Goal: Check status

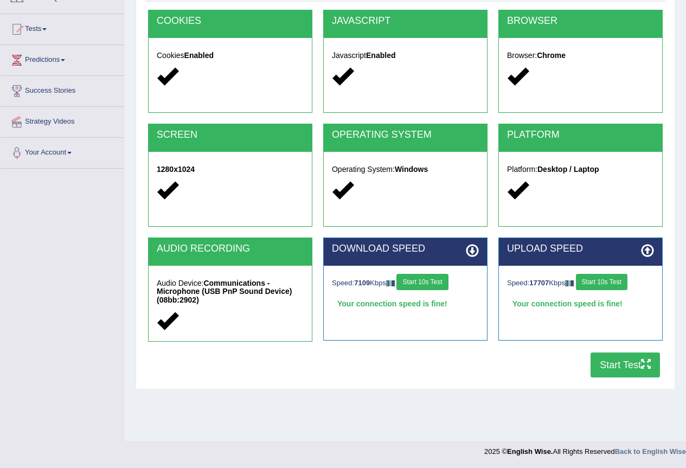
scroll to position [101, 0]
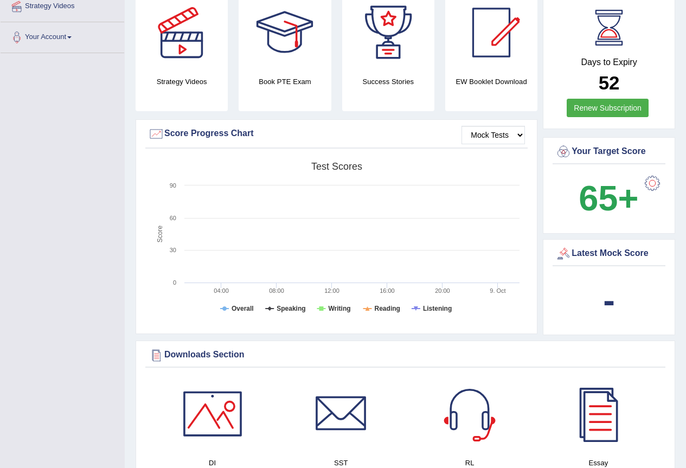
scroll to position [163, 0]
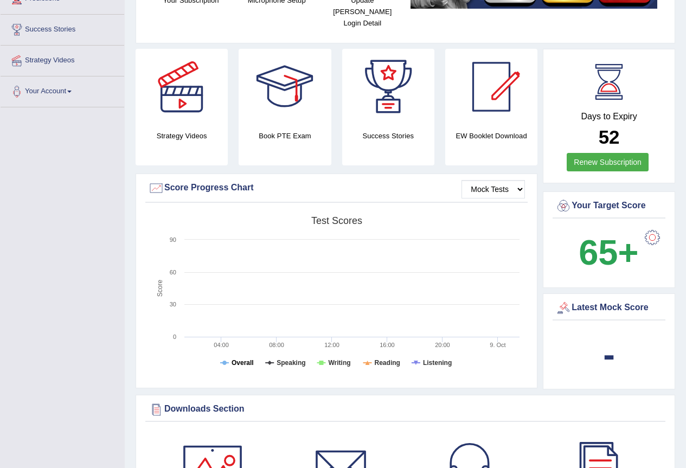
click at [247, 359] on tspan "Overall" at bounding box center [243, 363] width 22 height 8
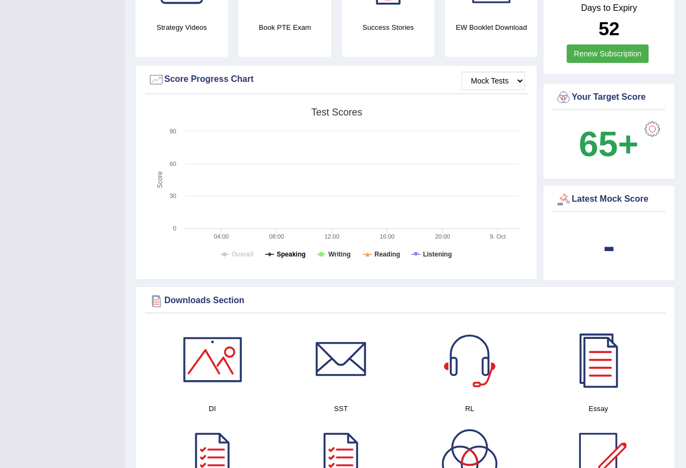
click at [292, 251] on tspan "Speaking" at bounding box center [291, 255] width 29 height 8
click at [339, 251] on tspan "Writing" at bounding box center [339, 255] width 22 height 8
click at [400, 244] on rect at bounding box center [336, 186] width 377 height 168
click at [430, 251] on tspan "Listening" at bounding box center [437, 255] width 29 height 8
click at [378, 251] on tspan "Reading" at bounding box center [387, 255] width 25 height 8
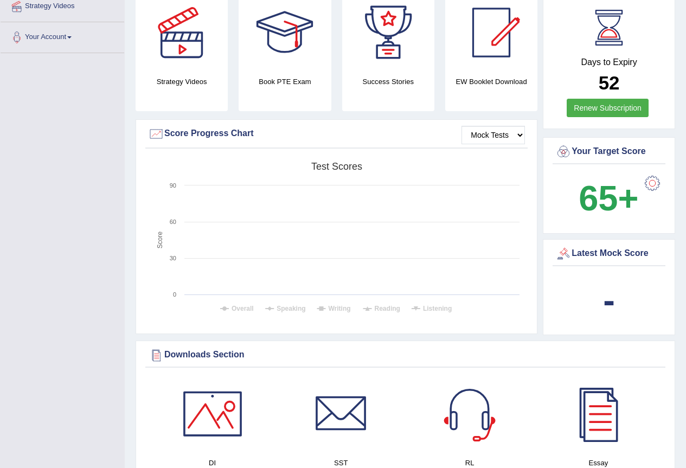
scroll to position [163, 0]
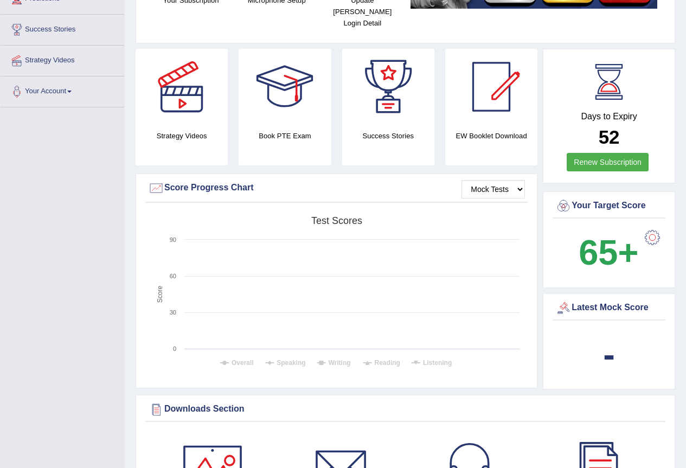
click at [600, 300] on div "Latest Mock Score" at bounding box center [608, 308] width 107 height 16
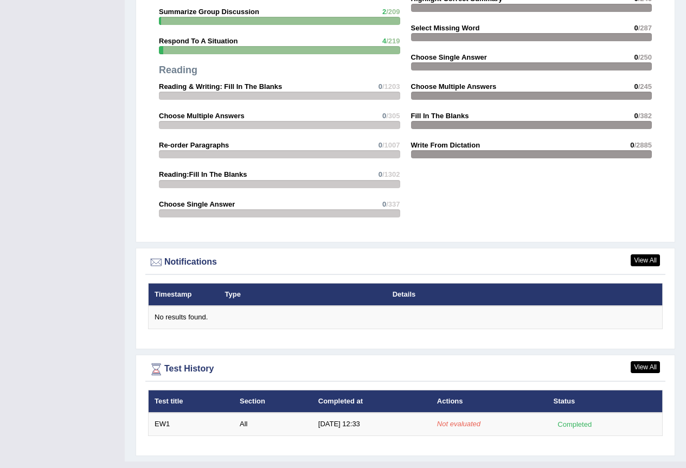
scroll to position [1094, 0]
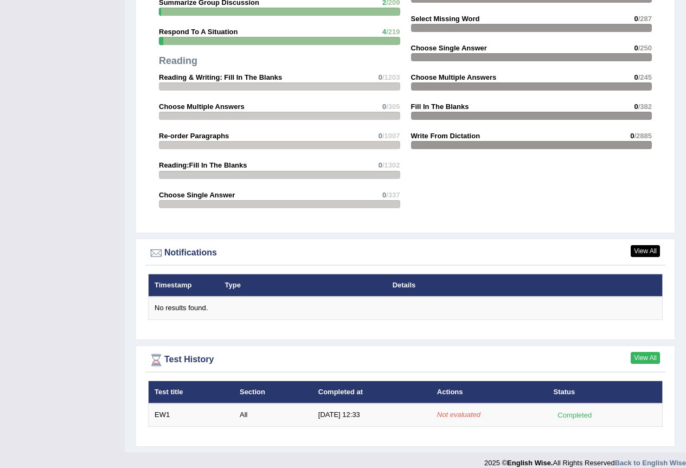
click at [649, 352] on link "View All" at bounding box center [645, 358] width 29 height 12
